Goal: Information Seeking & Learning: Learn about a topic

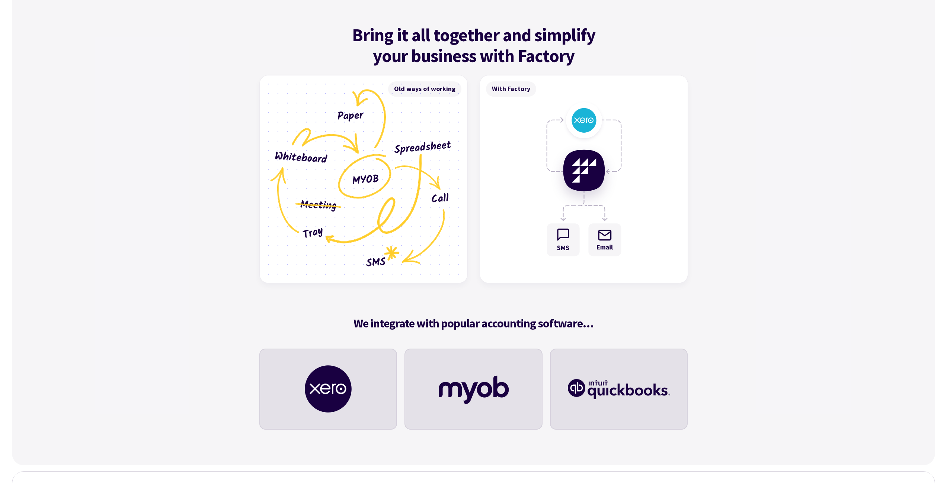
scroll to position [2127, 0]
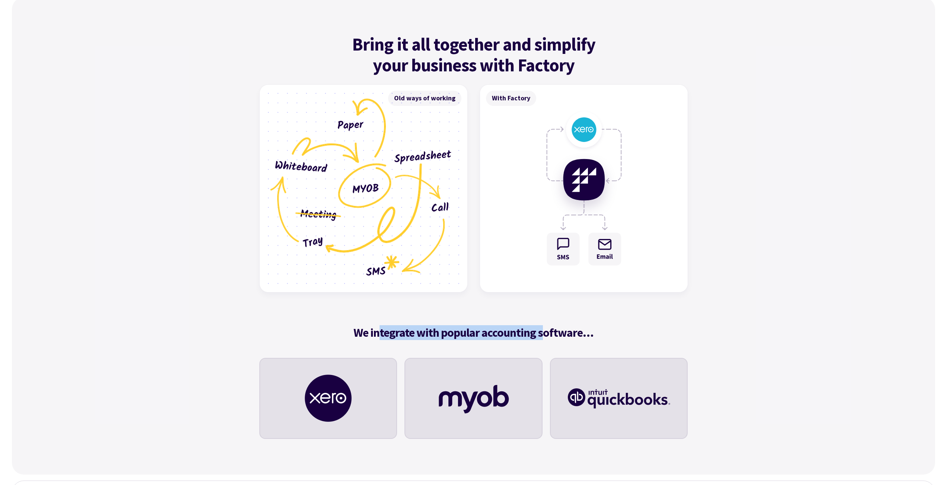
drag, startPoint x: 381, startPoint y: 333, endPoint x: 545, endPoint y: 336, distance: 163.3
click at [545, 336] on h5 "We integrate with popular accounting software…" at bounding box center [473, 332] width 429 height 15
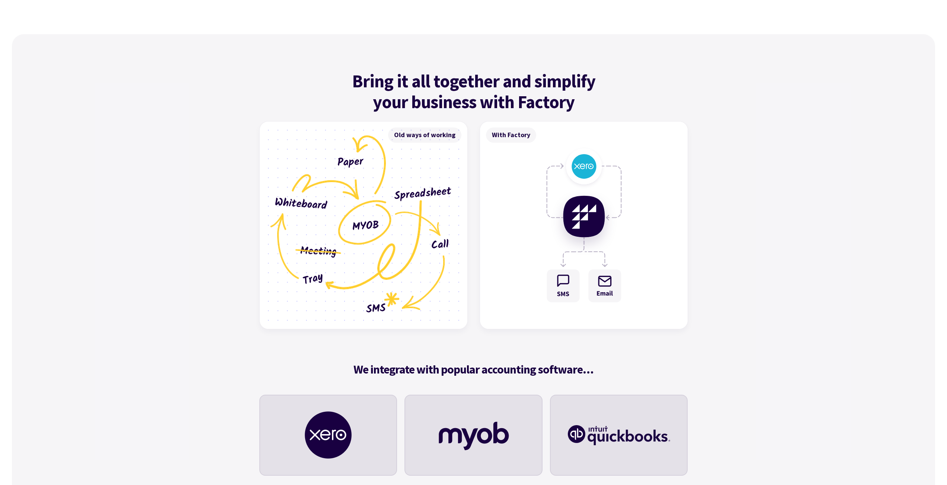
scroll to position [1904, 0]
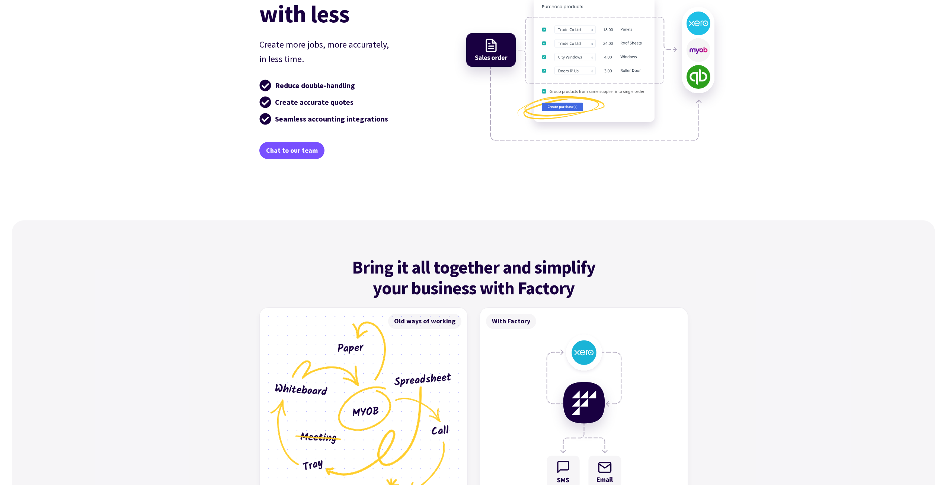
click at [195, 230] on div "Bring it all together and simplify your business with Factory Old ways of worki…" at bounding box center [473, 460] width 923 height 478
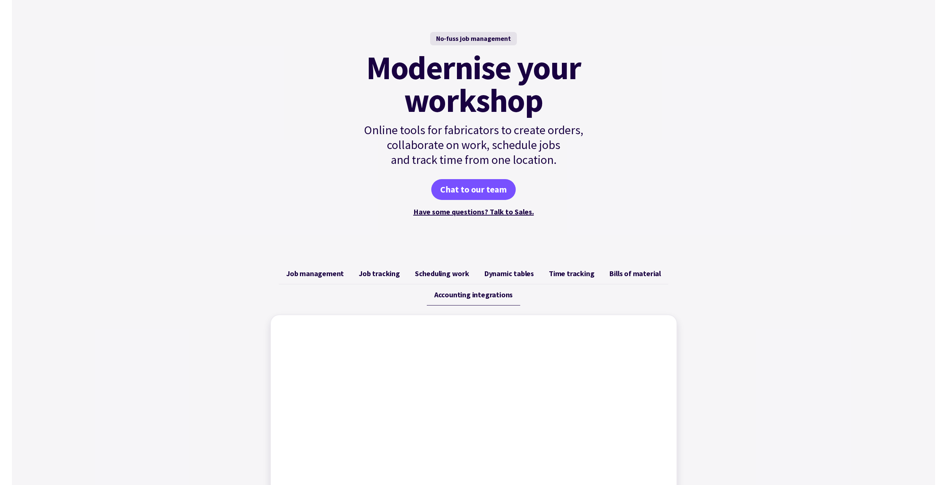
scroll to position [0, 0]
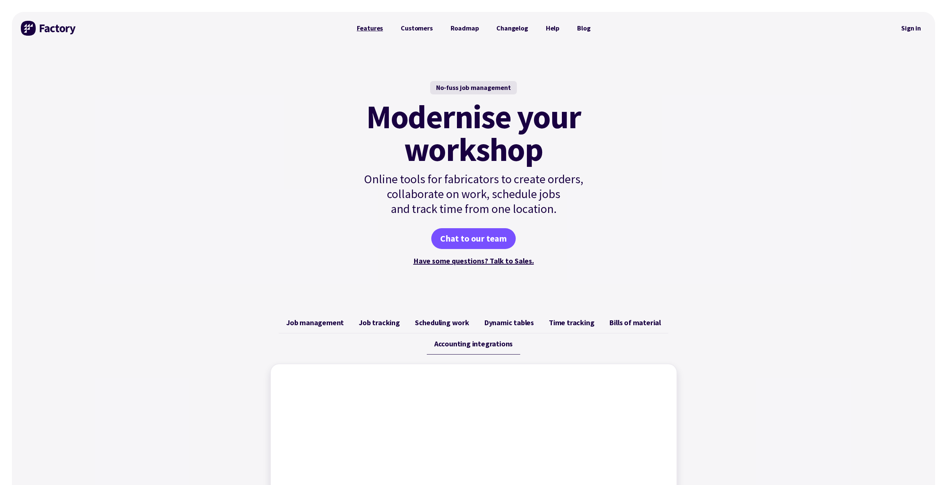
click at [359, 32] on link "Features" at bounding box center [370, 28] width 44 height 15
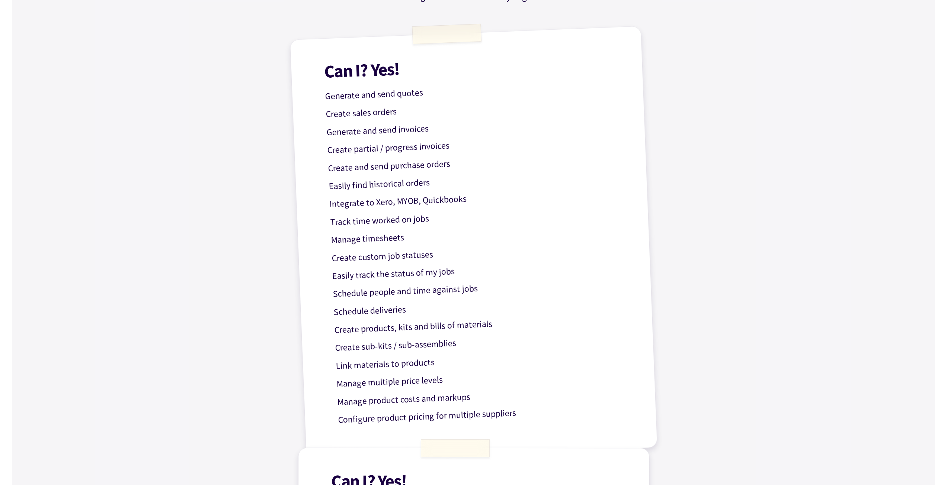
scroll to position [112, 0]
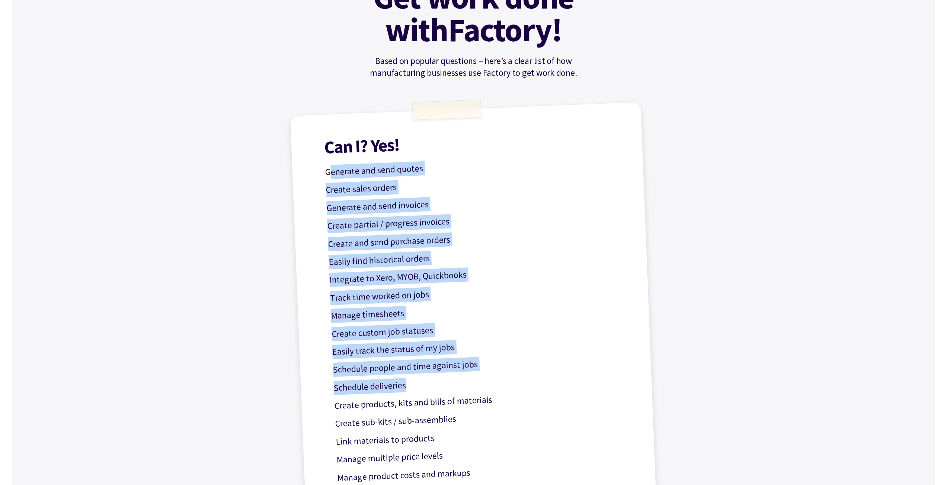
drag, startPoint x: 331, startPoint y: 174, endPoint x: 457, endPoint y: 389, distance: 250.1
click at [457, 390] on div "Can I? Yes! Generate and send quotes Create sales orders Generate and send invo…" at bounding box center [474, 320] width 368 height 436
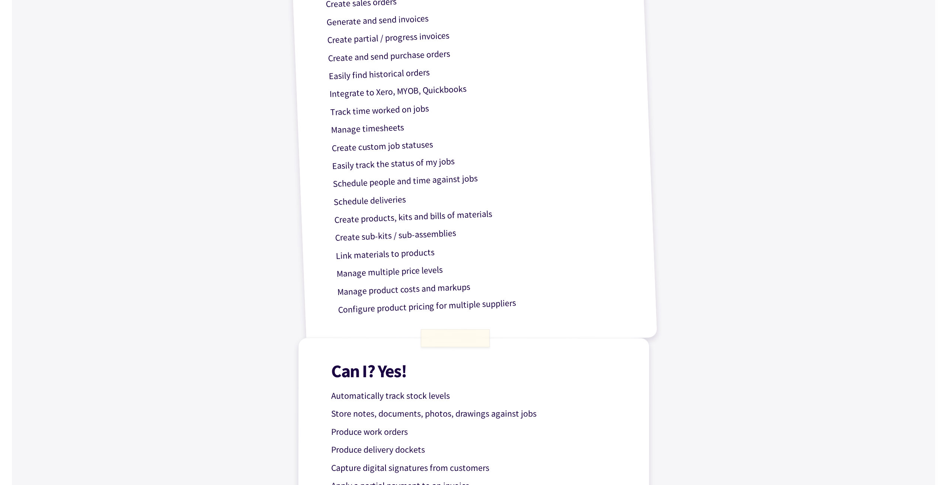
click at [411, 258] on p "Link materials to products" at bounding box center [483, 250] width 297 height 26
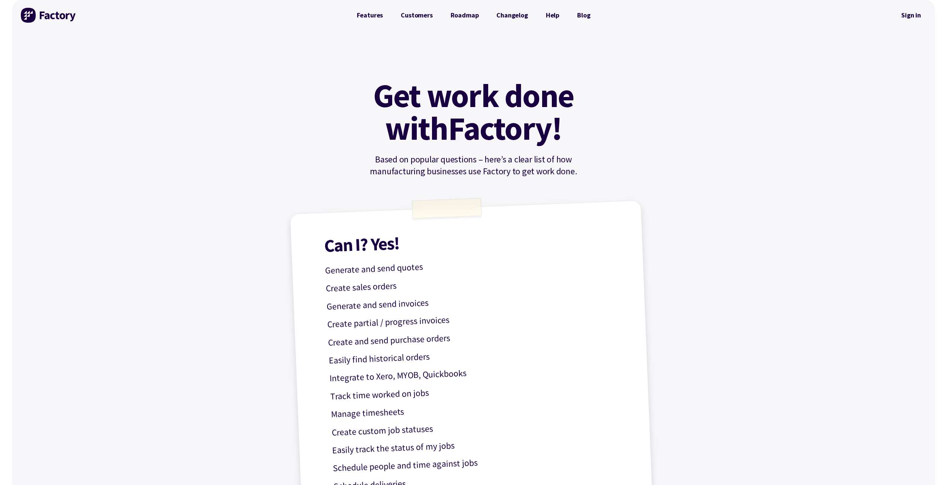
scroll to position [0, 0]
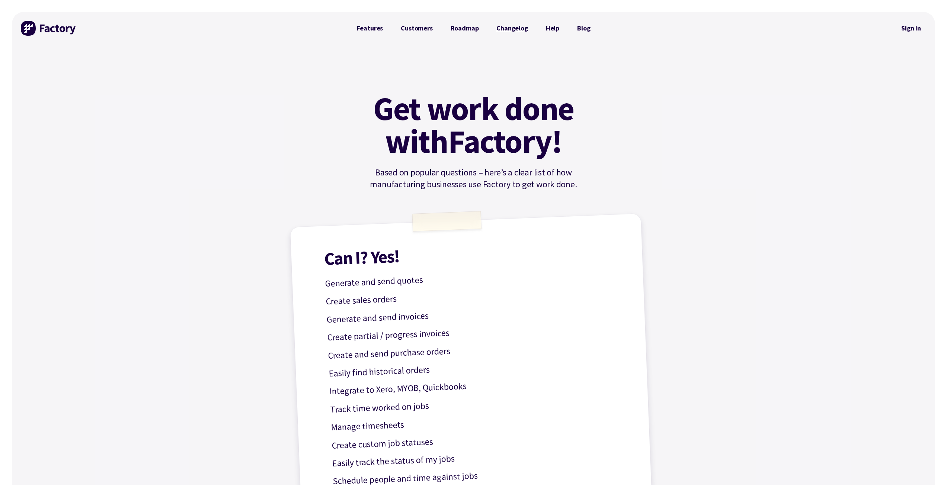
click at [514, 30] on link "Changelog" at bounding box center [511, 28] width 49 height 15
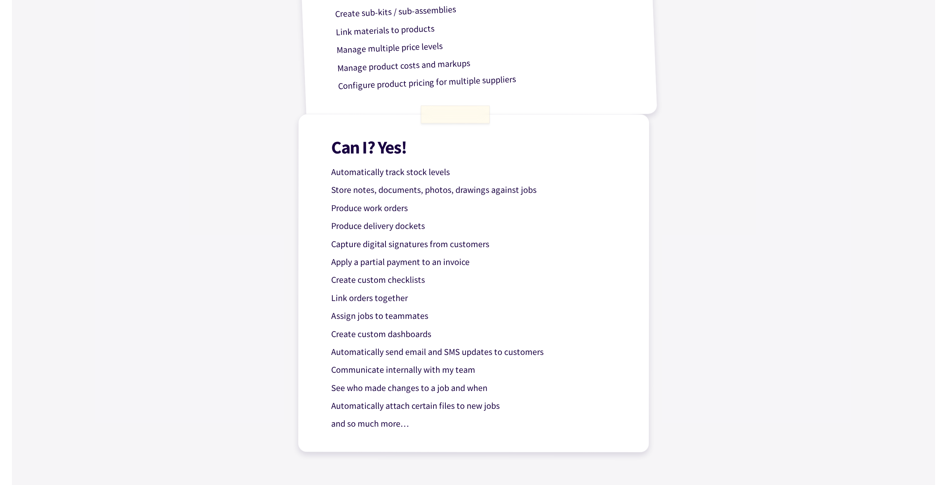
scroll to position [670, 0]
